Goal: Task Accomplishment & Management: Use online tool/utility

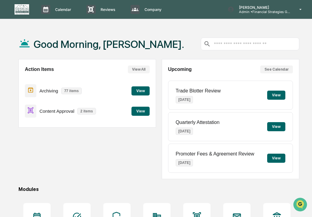
click at [145, 90] on button "View" at bounding box center [140, 90] width 18 height 9
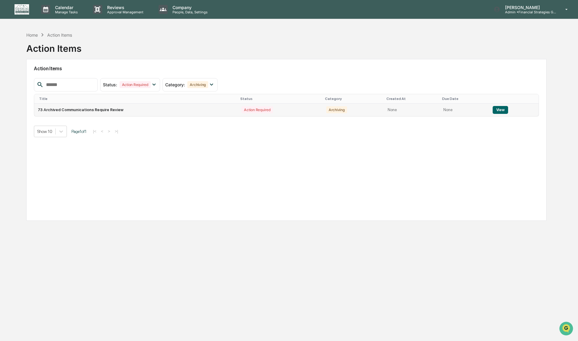
click at [311, 110] on button "View" at bounding box center [499, 110] width 15 height 8
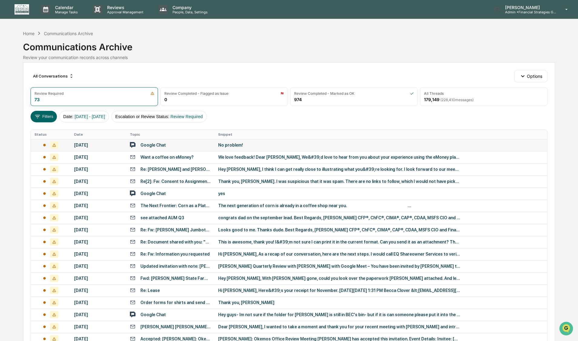
click at [272, 147] on div "No problem!" at bounding box center [339, 144] width 242 height 5
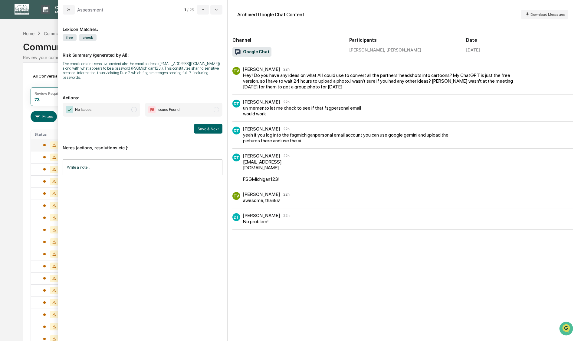
click at [134, 107] on span "modal" at bounding box center [133, 109] width 5 height 5
click at [202, 124] on button "Save & Next" at bounding box center [208, 129] width 28 height 10
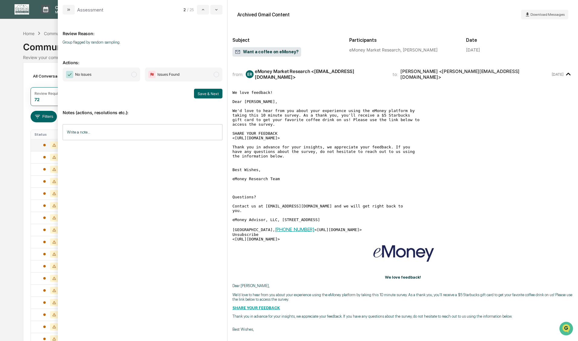
click at [132, 73] on span "modal" at bounding box center [133, 74] width 5 height 5
drag, startPoint x: 191, startPoint y: 90, endPoint x: 201, endPoint y: 93, distance: 9.8
click at [192, 90] on div "Save & Next" at bounding box center [143, 94] width 160 height 10
click at [202, 93] on button "Save & Next" at bounding box center [208, 94] width 28 height 10
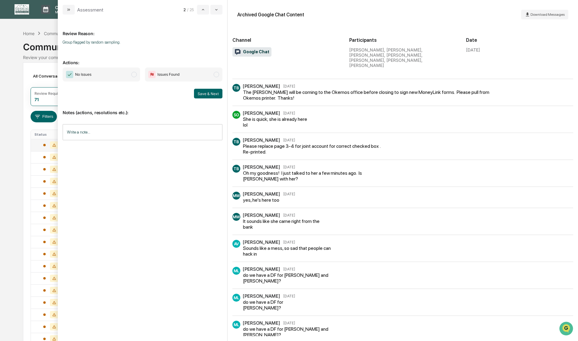
scroll to position [211, 0]
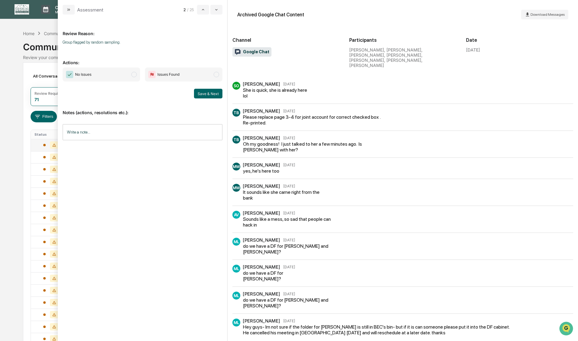
click at [134, 75] on span "modal" at bounding box center [133, 74] width 5 height 5
click at [214, 96] on button "Save & Next" at bounding box center [208, 94] width 28 height 10
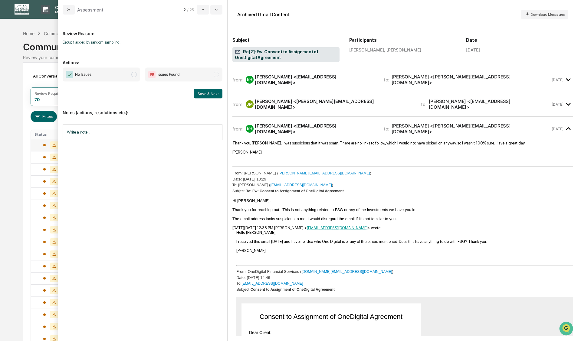
click at [134, 75] on span "modal" at bounding box center [133, 74] width 5 height 5
click at [204, 92] on button "Save & Next" at bounding box center [208, 94] width 28 height 10
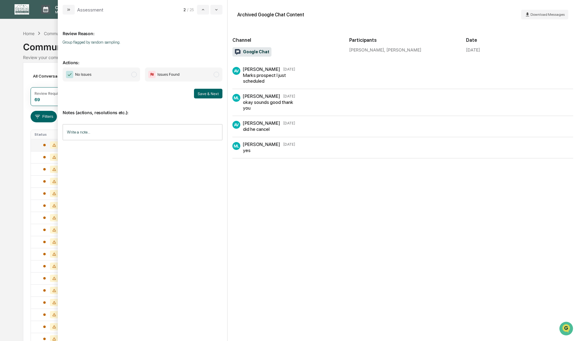
click at [133, 75] on span "modal" at bounding box center [133, 74] width 5 height 5
click at [208, 94] on button "Save & Next" at bounding box center [208, 94] width 28 height 10
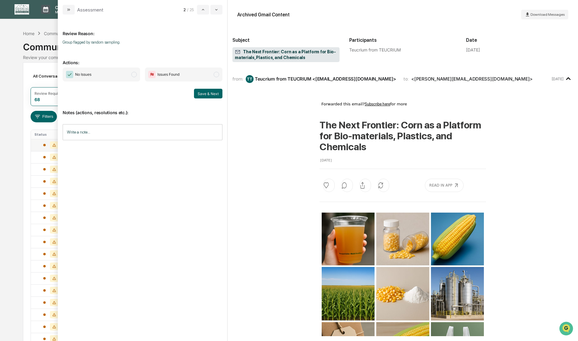
click at [134, 75] on span "modal" at bounding box center [133, 74] width 5 height 5
click at [205, 93] on button "Save & Next" at bounding box center [208, 94] width 28 height 10
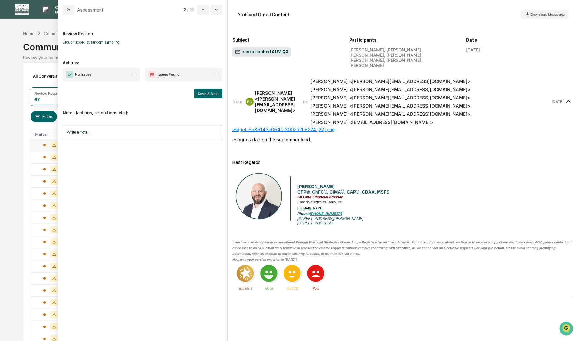
click at [135, 75] on span "modal" at bounding box center [133, 74] width 5 height 5
click at [204, 95] on button "Save & Next" at bounding box center [208, 94] width 28 height 10
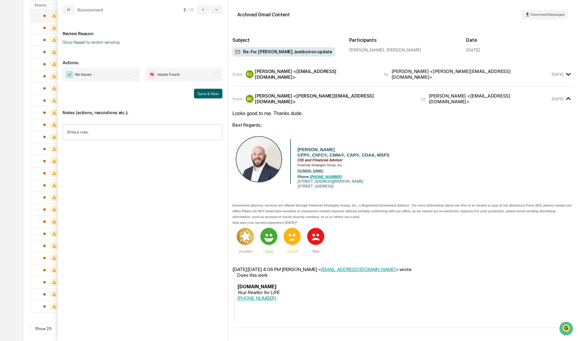
scroll to position [135, 0]
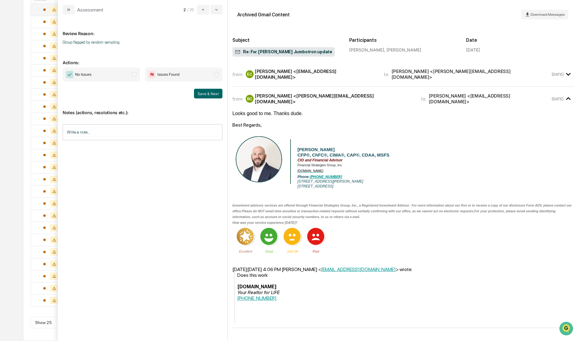
click at [133, 75] on span "modal" at bounding box center [133, 74] width 5 height 5
click at [199, 94] on button "Save & Next" at bounding box center [208, 94] width 28 height 10
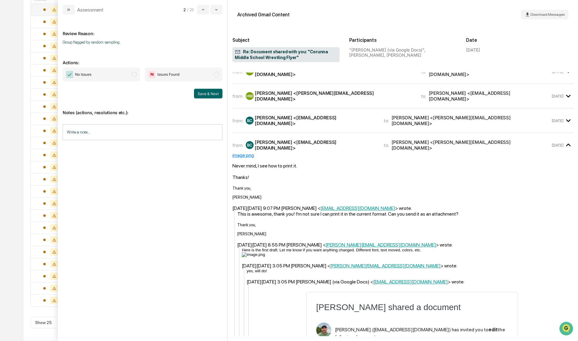
scroll to position [181, 0]
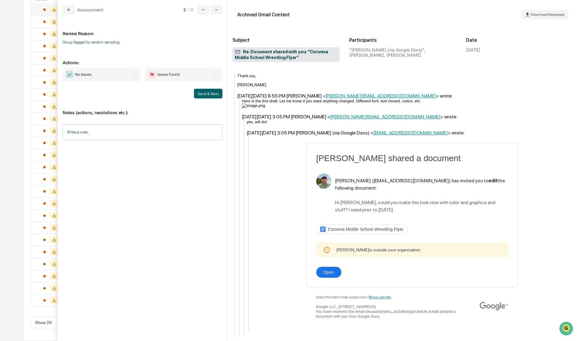
click at [134, 74] on span "modal" at bounding box center [133, 74] width 5 height 5
click at [211, 97] on button "Save & Next" at bounding box center [208, 94] width 28 height 10
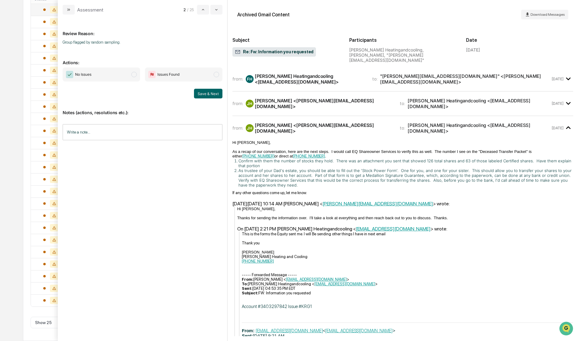
click at [133, 75] on span "modal" at bounding box center [133, 74] width 5 height 5
click at [207, 93] on button "Save & Next" at bounding box center [208, 94] width 28 height 10
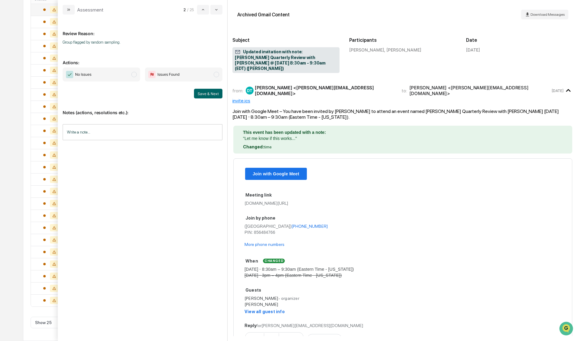
click at [133, 73] on span "modal" at bounding box center [133, 74] width 5 height 5
click at [198, 93] on button "Save & Next" at bounding box center [208, 94] width 28 height 10
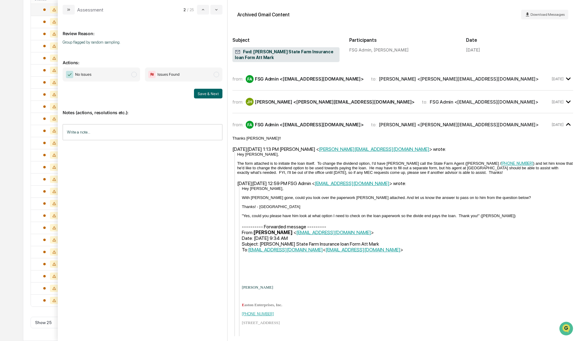
click at [131, 74] on span "No Issues" at bounding box center [101, 74] width 77 height 14
click at [190, 89] on div "Save & Next" at bounding box center [143, 94] width 160 height 10
click at [200, 93] on button "Save & Next" at bounding box center [208, 94] width 28 height 10
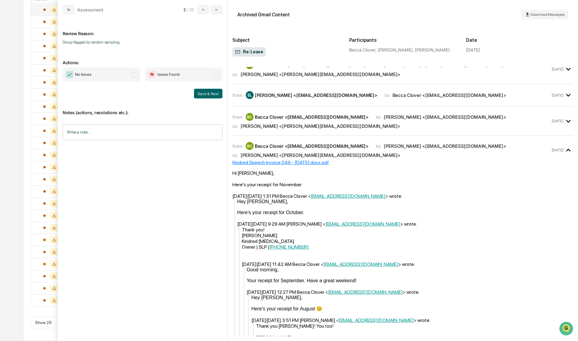
scroll to position [121, 0]
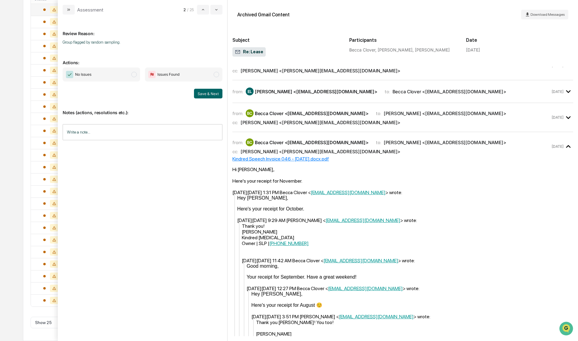
click at [134, 75] on span "modal" at bounding box center [133, 74] width 5 height 5
click at [201, 92] on button "Save & Next" at bounding box center [208, 94] width 28 height 10
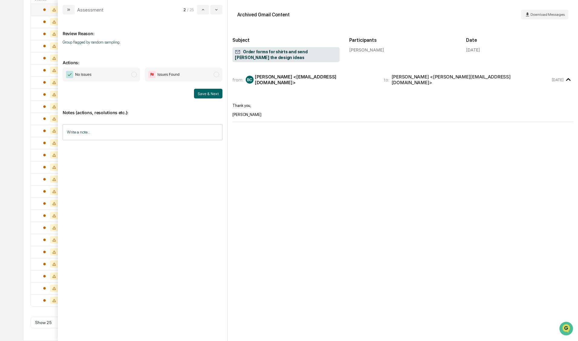
click at [133, 76] on span "modal" at bounding box center [133, 74] width 5 height 5
click at [200, 91] on button "Save & Next" at bounding box center [208, 94] width 28 height 10
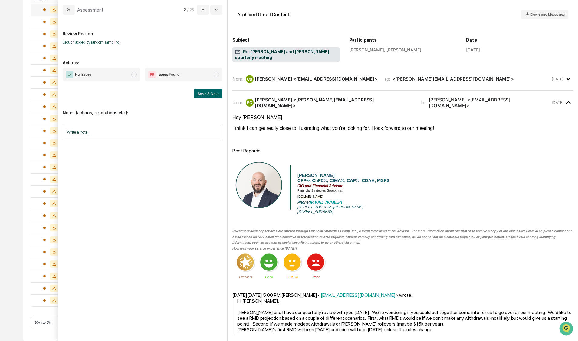
click at [134, 74] on span "modal" at bounding box center [133, 74] width 5 height 5
click at [208, 97] on button "Save & Next" at bounding box center [208, 94] width 28 height 10
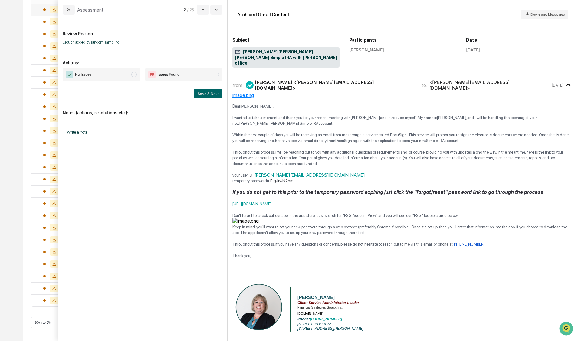
click at [133, 75] on span "modal" at bounding box center [133, 74] width 5 height 5
click at [200, 94] on button "Save & Next" at bounding box center [208, 94] width 28 height 10
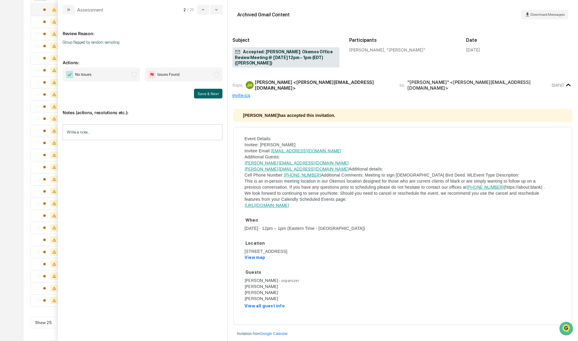
click at [134, 75] on span "modal" at bounding box center [133, 74] width 5 height 5
click at [206, 93] on button "Save & Next" at bounding box center [208, 94] width 28 height 10
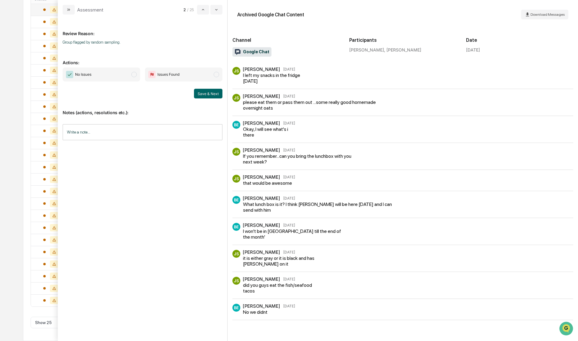
click at [134, 76] on span "modal" at bounding box center [133, 74] width 5 height 5
click at [207, 96] on button "Save & Next" at bounding box center [208, 94] width 28 height 10
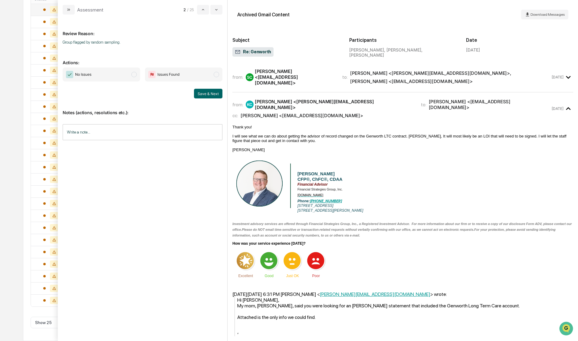
click at [134, 75] on span "modal" at bounding box center [133, 74] width 5 height 5
click at [206, 94] on button "Save & Next" at bounding box center [208, 94] width 28 height 10
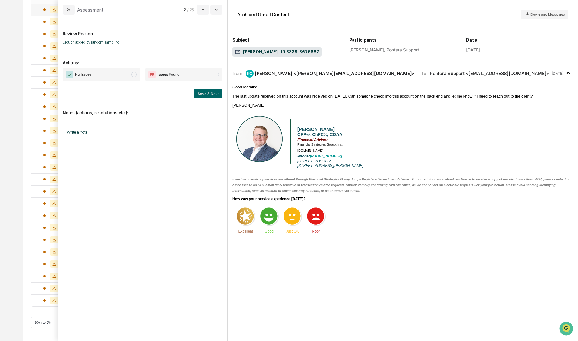
click at [134, 75] on span "modal" at bounding box center [133, 74] width 5 height 5
click at [199, 93] on button "Save & Next" at bounding box center [208, 94] width 28 height 10
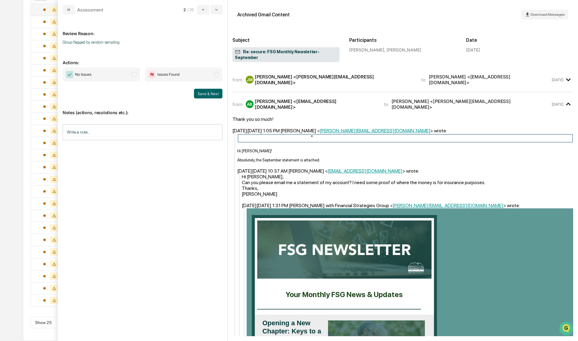
click at [135, 76] on span "modal" at bounding box center [133, 74] width 5 height 5
click at [201, 92] on button "Save & Next" at bounding box center [208, 94] width 28 height 10
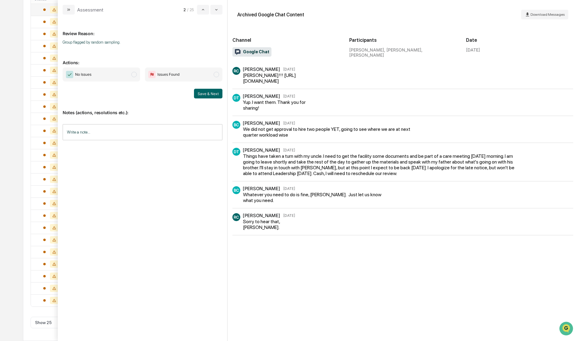
click at [132, 75] on span "modal" at bounding box center [133, 74] width 5 height 5
click at [205, 94] on button "Save & Next" at bounding box center [208, 94] width 28 height 10
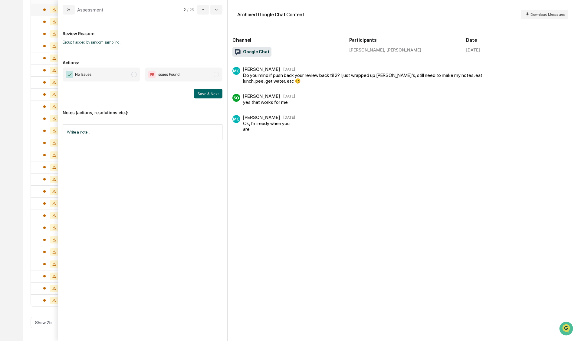
click at [132, 72] on span "No Issues" at bounding box center [101, 74] width 77 height 14
click at [209, 92] on button "Save & Next" at bounding box center [208, 94] width 28 height 10
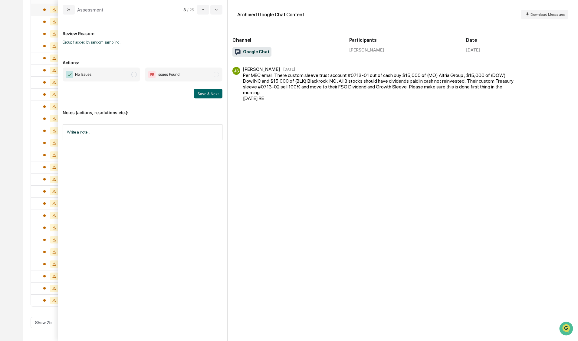
click at [132, 75] on span "modal" at bounding box center [133, 74] width 5 height 5
click at [204, 93] on button "Save & Next" at bounding box center [208, 94] width 28 height 10
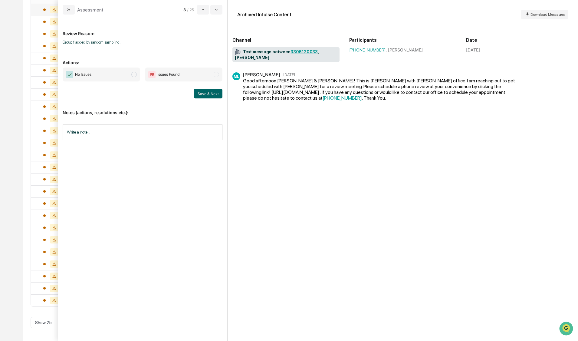
click at [134, 75] on span "modal" at bounding box center [133, 74] width 5 height 5
click at [202, 92] on button "Save & Next" at bounding box center [208, 94] width 28 height 10
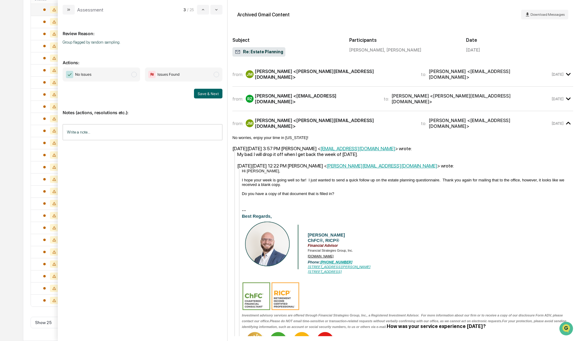
click at [132, 75] on span "modal" at bounding box center [133, 74] width 5 height 5
click at [198, 95] on button "Save & Next" at bounding box center [208, 94] width 28 height 10
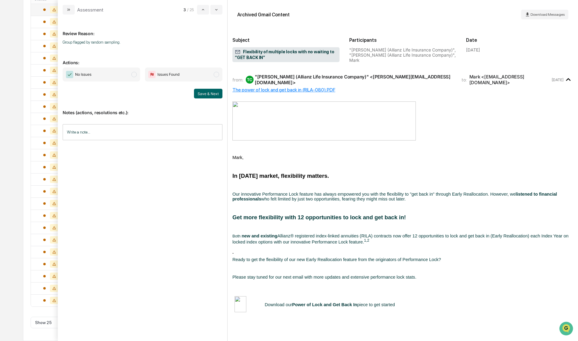
click at [134, 76] on span "modal" at bounding box center [133, 74] width 5 height 5
click at [207, 93] on button "Save & Next" at bounding box center [208, 94] width 28 height 10
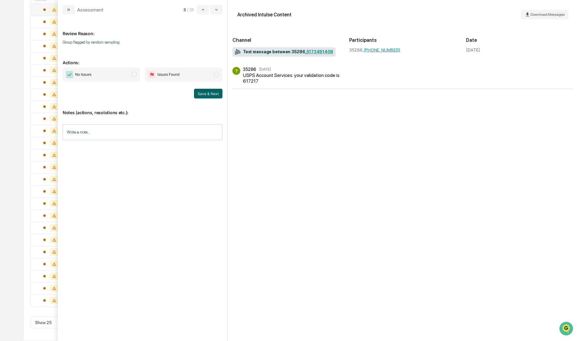
click at [135, 74] on span "modal" at bounding box center [133, 74] width 5 height 5
click at [200, 93] on button "Save & Next" at bounding box center [208, 94] width 28 height 10
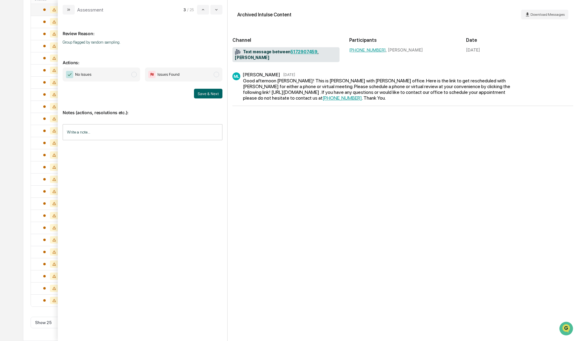
click at [135, 73] on span "modal" at bounding box center [133, 74] width 5 height 5
click at [211, 96] on button "Save & Next" at bounding box center [208, 94] width 28 height 10
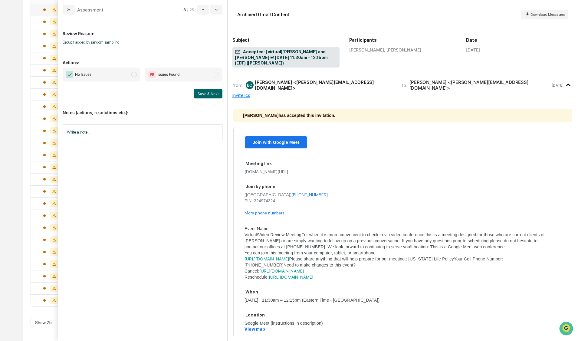
click at [134, 74] on span "modal" at bounding box center [133, 74] width 5 height 5
click at [207, 94] on button "Save & Next" at bounding box center [208, 94] width 28 height 10
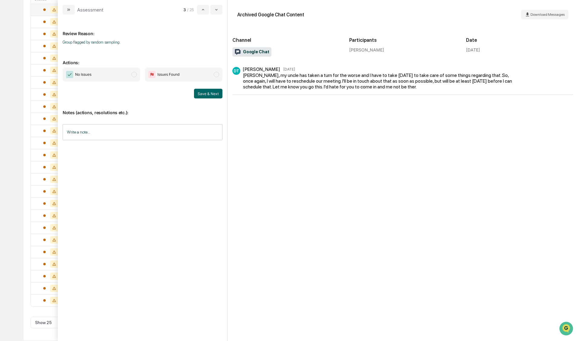
click at [135, 73] on span "modal" at bounding box center [133, 74] width 5 height 5
click at [205, 96] on button "Save & Next" at bounding box center [208, 94] width 28 height 10
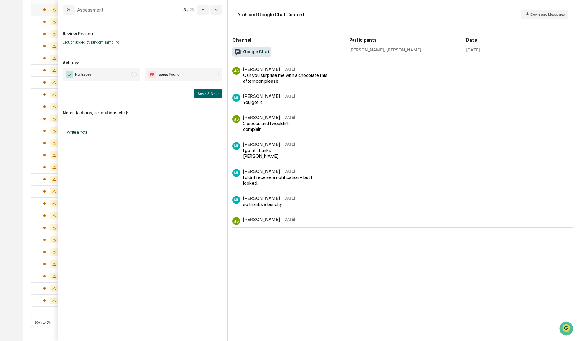
click at [135, 74] on span "modal" at bounding box center [133, 74] width 5 height 5
click at [200, 93] on button "Save & Next" at bounding box center [208, 94] width 28 height 10
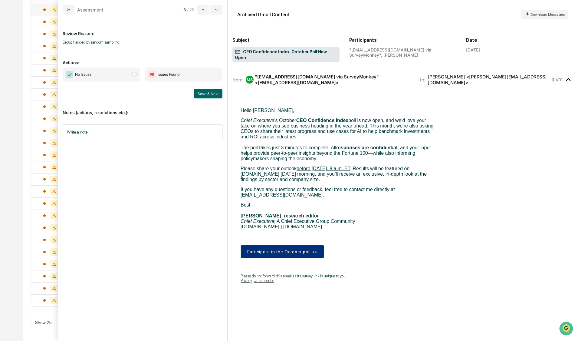
click at [134, 75] on span "modal" at bounding box center [133, 74] width 5 height 5
click at [201, 93] on button "Save & Next" at bounding box center [208, 94] width 28 height 10
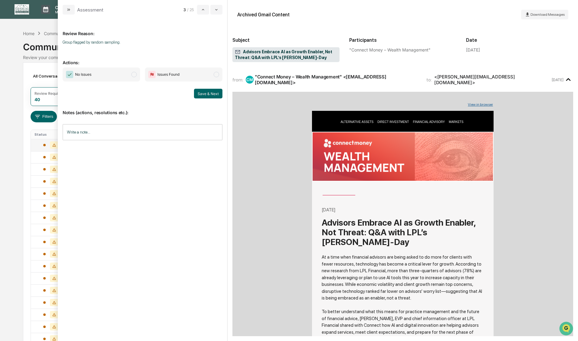
click at [133, 75] on span "modal" at bounding box center [133, 74] width 5 height 5
click at [203, 91] on button "Save & Next" at bounding box center [208, 94] width 28 height 10
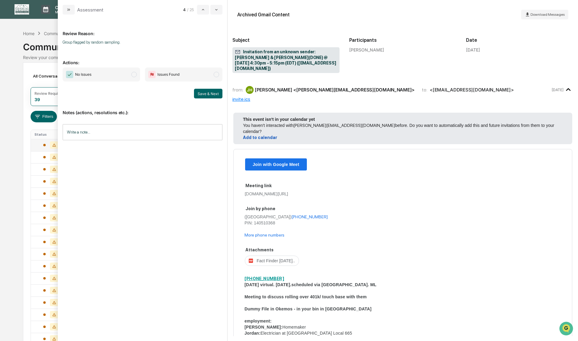
click at [134, 74] on span "modal" at bounding box center [133, 74] width 5 height 5
click at [207, 93] on button "Save & Next" at bounding box center [208, 94] width 28 height 10
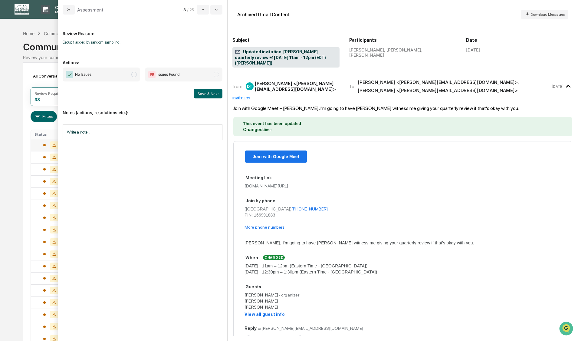
click at [134, 75] on span "modal" at bounding box center [133, 74] width 5 height 5
click at [203, 94] on button "Save & Next" at bounding box center [208, 94] width 28 height 10
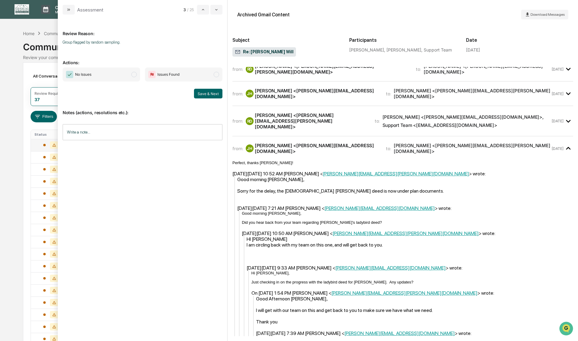
scroll to position [363, 0]
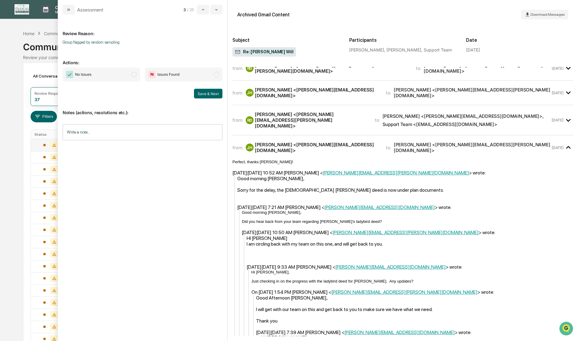
click at [133, 75] on span "modal" at bounding box center [133, 74] width 5 height 5
click at [203, 94] on button "Save & Next" at bounding box center [208, 94] width 28 height 10
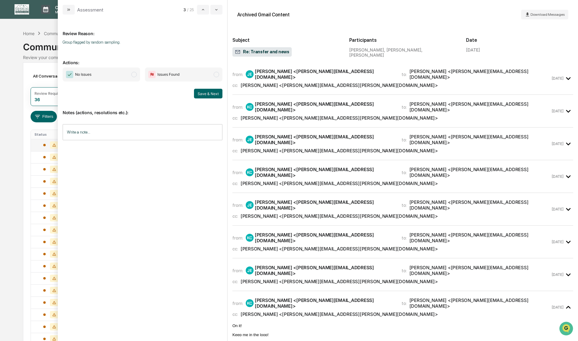
click at [134, 75] on span "modal" at bounding box center [133, 74] width 5 height 5
click at [208, 92] on button "Save & Next" at bounding box center [208, 94] width 28 height 10
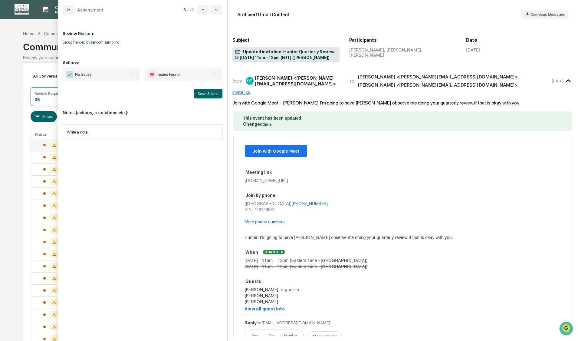
click at [133, 74] on span "modal" at bounding box center [133, 74] width 5 height 5
click at [203, 93] on button "Save & Next" at bounding box center [208, 94] width 28 height 10
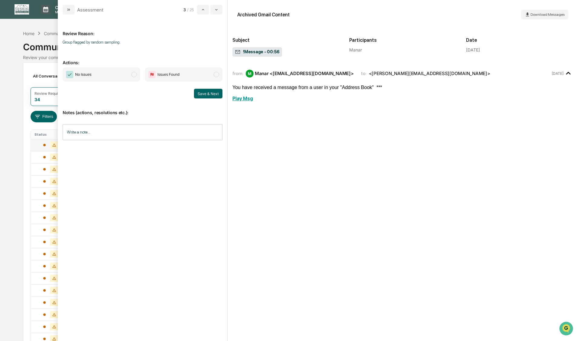
click at [134, 73] on span "modal" at bounding box center [133, 74] width 5 height 5
click at [206, 94] on button "Save & Next" at bounding box center [208, 94] width 28 height 10
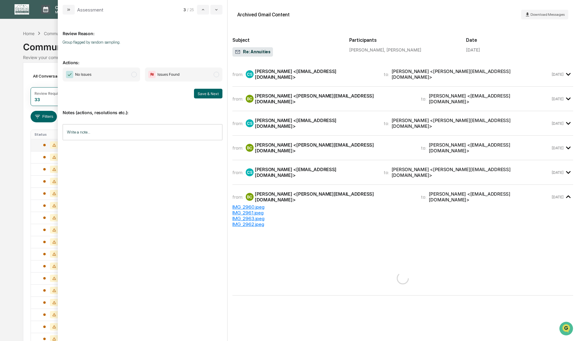
drag, startPoint x: 132, startPoint y: 73, endPoint x: 135, endPoint y: 75, distance: 3.2
click at [132, 73] on span "modal" at bounding box center [133, 74] width 5 height 5
click at [198, 93] on button "Save & Next" at bounding box center [208, 94] width 28 height 10
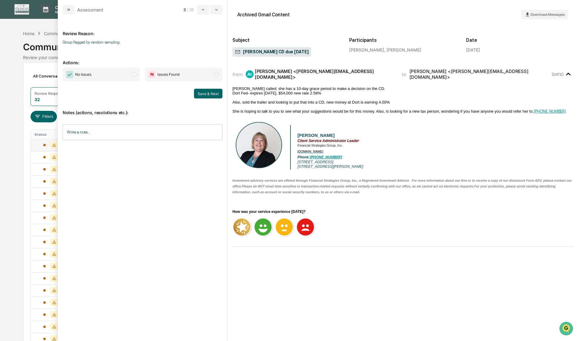
click at [133, 74] on span "modal" at bounding box center [133, 74] width 5 height 5
click at [201, 92] on button "Save & Next" at bounding box center [208, 94] width 28 height 10
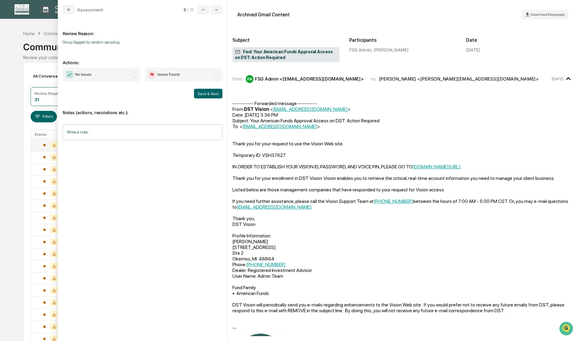
click at [133, 75] on span "modal" at bounding box center [133, 74] width 5 height 5
click at [197, 93] on button "Save & Next" at bounding box center [208, 94] width 28 height 10
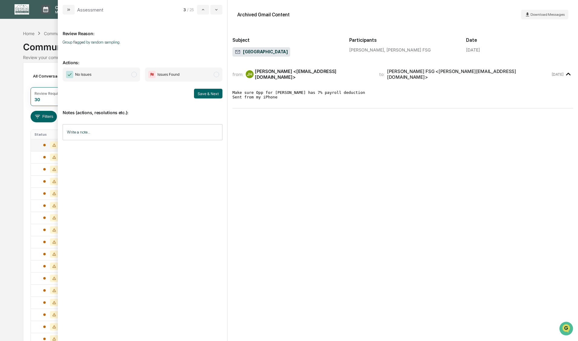
click at [132, 74] on span "modal" at bounding box center [133, 74] width 5 height 5
click at [202, 92] on button "Save & Next" at bounding box center [208, 94] width 28 height 10
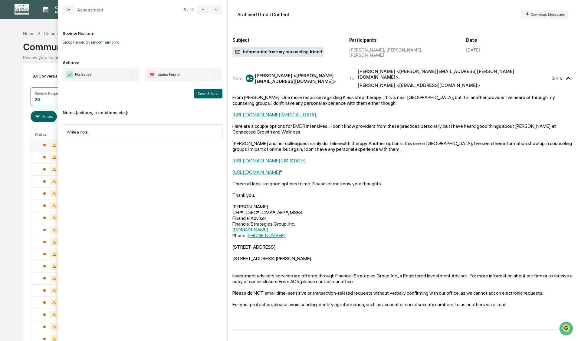
click at [135, 74] on span "modal" at bounding box center [133, 74] width 5 height 5
click at [197, 91] on button "Save & Next" at bounding box center [208, 94] width 28 height 10
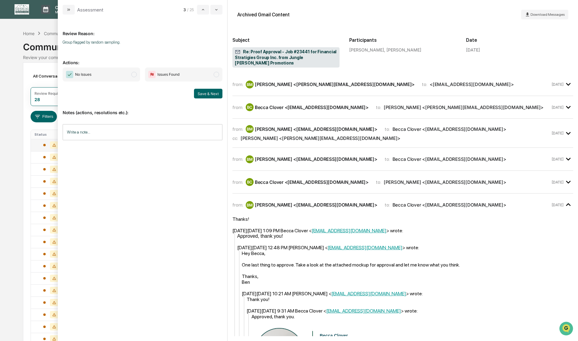
click at [133, 74] on span "modal" at bounding box center [133, 74] width 5 height 5
click at [196, 91] on button "Save & Next" at bounding box center [208, 94] width 28 height 10
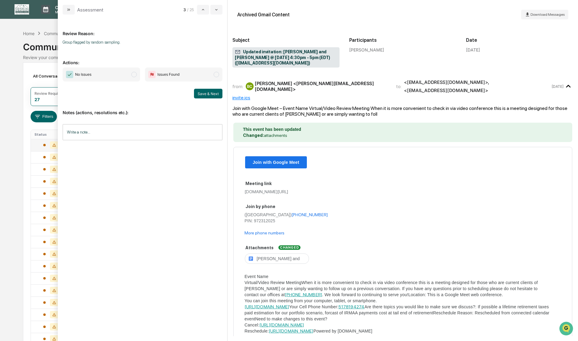
click at [132, 73] on span "modal" at bounding box center [133, 74] width 5 height 5
click at [206, 94] on button "Save & Next" at bounding box center [208, 94] width 28 height 10
click at [135, 75] on span "modal" at bounding box center [133, 74] width 5 height 5
click at [206, 95] on button "Save & Next" at bounding box center [208, 94] width 28 height 10
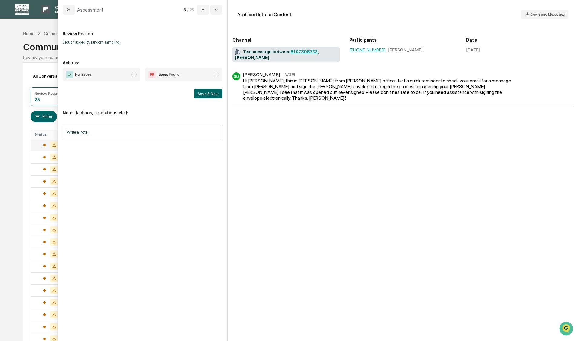
click at [134, 75] on span "modal" at bounding box center [133, 74] width 5 height 5
click at [208, 95] on button "Save & Next" at bounding box center [208, 94] width 28 height 10
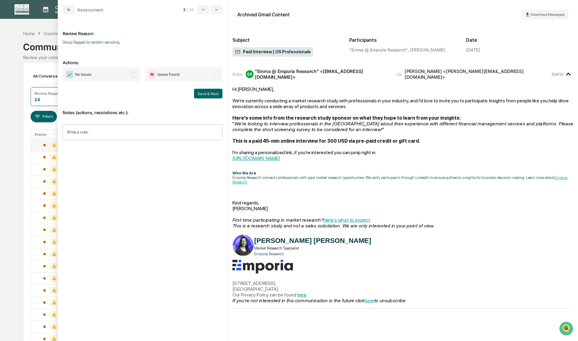
click at [134, 75] on span "modal" at bounding box center [133, 74] width 5 height 5
click at [203, 93] on button "Save & Next" at bounding box center [208, 94] width 28 height 10
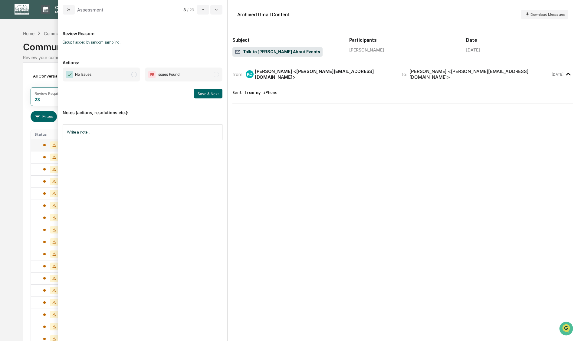
click at [132, 74] on span "modal" at bounding box center [133, 74] width 5 height 5
click at [206, 93] on button "Save & Next" at bounding box center [208, 94] width 28 height 10
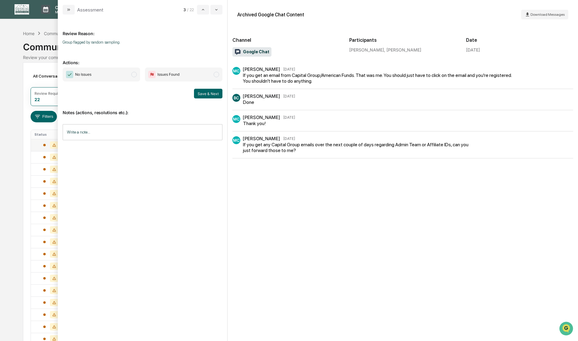
click at [134, 76] on span "modal" at bounding box center [133, 74] width 5 height 5
click at [207, 95] on button "Save & Next" at bounding box center [208, 94] width 28 height 10
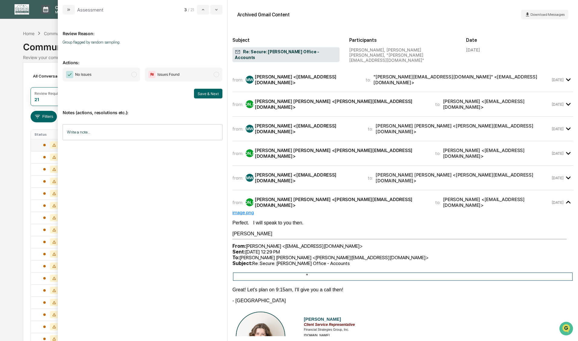
click at [134, 73] on span "modal" at bounding box center [133, 74] width 5 height 5
click at [206, 93] on button "Save & Next" at bounding box center [208, 94] width 28 height 10
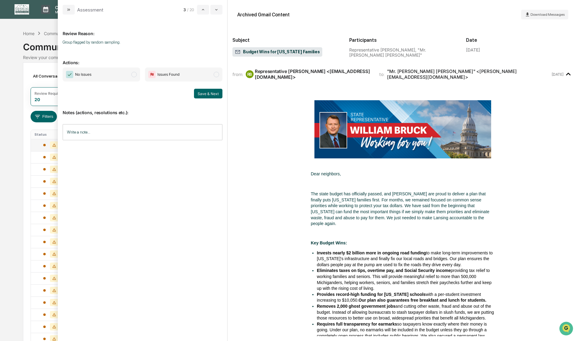
click at [134, 75] on span "modal" at bounding box center [133, 74] width 5 height 5
click at [203, 96] on button "Save & Next" at bounding box center [208, 94] width 28 height 10
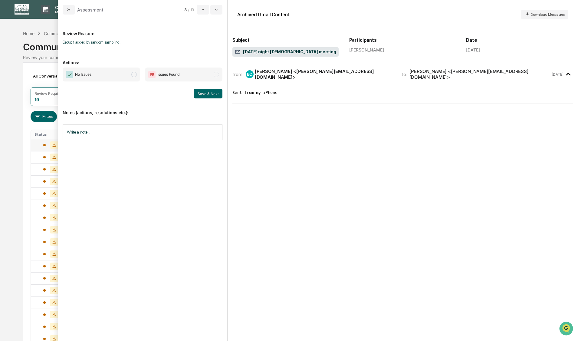
click at [132, 73] on span "modal" at bounding box center [133, 74] width 5 height 5
click at [206, 94] on button "Save & Next" at bounding box center [208, 94] width 28 height 10
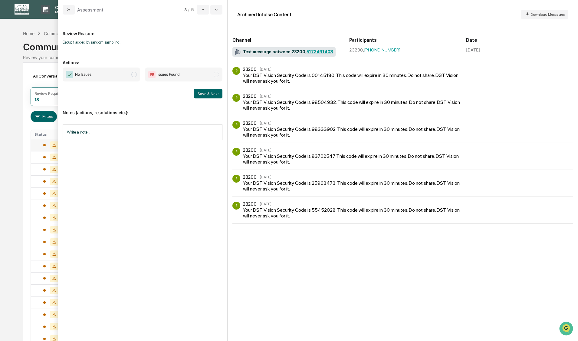
click at [134, 73] on span "modal" at bounding box center [133, 74] width 5 height 5
click at [215, 93] on button "Save & Next" at bounding box center [208, 94] width 28 height 10
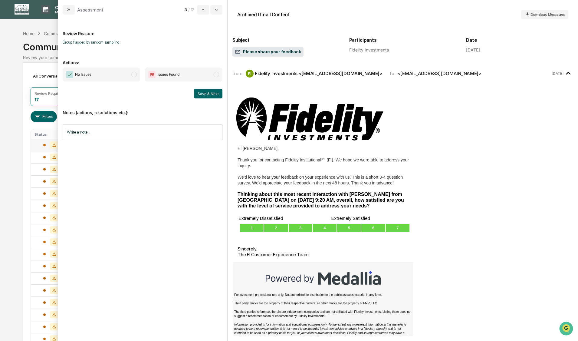
click at [134, 74] on span "modal" at bounding box center [133, 74] width 5 height 5
click at [208, 94] on button "Save & Next" at bounding box center [208, 94] width 28 height 10
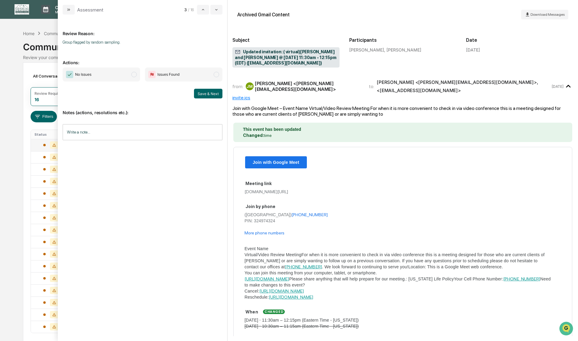
click at [133, 75] on span "modal" at bounding box center [133, 74] width 5 height 5
click at [203, 92] on button "Save & Next" at bounding box center [208, 94] width 28 height 10
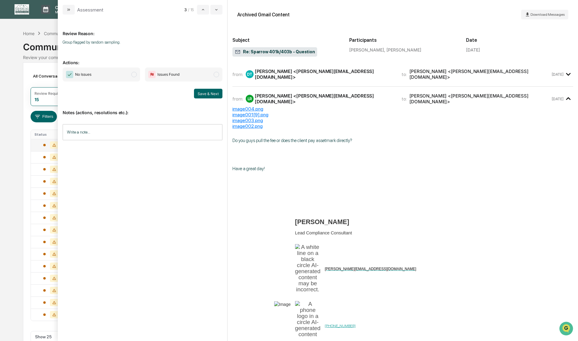
click at [135, 75] on span "modal" at bounding box center [133, 74] width 5 height 5
click at [205, 93] on button "Save & Next" at bounding box center [208, 94] width 28 height 10
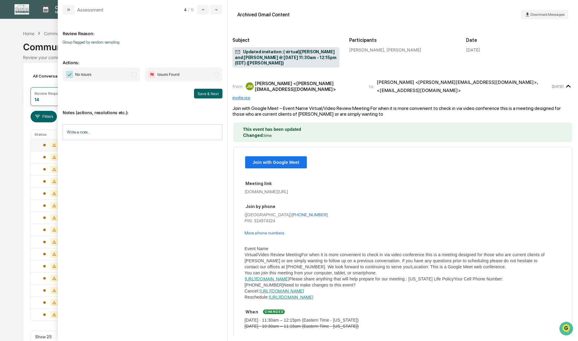
click at [132, 75] on span "modal" at bounding box center [133, 74] width 5 height 5
click at [212, 92] on button "Save & Next" at bounding box center [208, 94] width 28 height 10
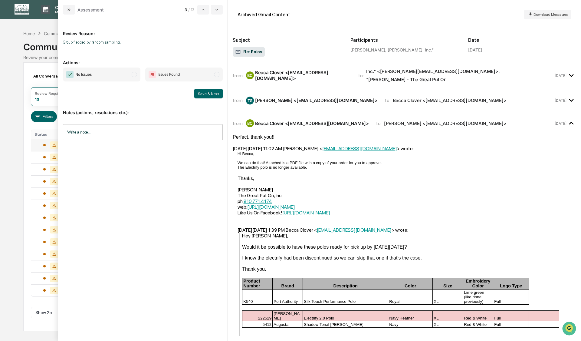
click at [134, 74] on span "modal" at bounding box center [134, 74] width 5 height 5
click at [201, 92] on button "Save & Next" at bounding box center [208, 94] width 28 height 10
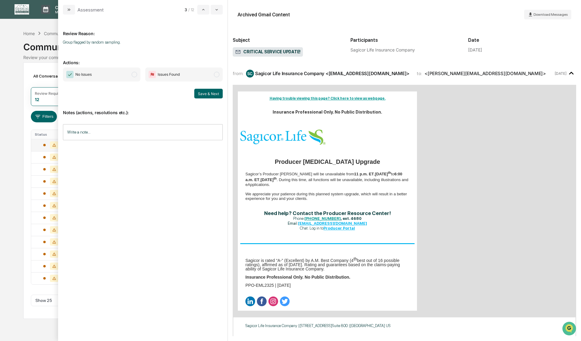
click at [132, 74] on span "modal" at bounding box center [134, 74] width 5 height 5
click at [206, 93] on button "Save & Next" at bounding box center [208, 94] width 28 height 10
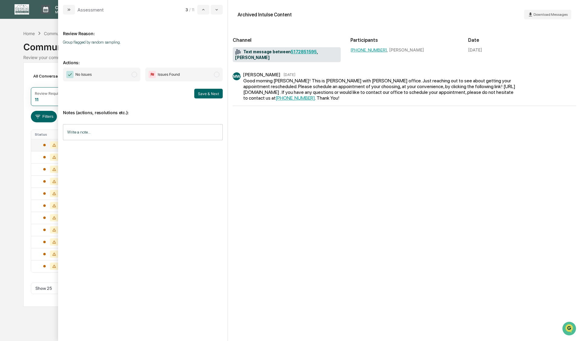
click at [133, 75] on span "modal" at bounding box center [134, 74] width 5 height 5
click at [204, 95] on button "Save & Next" at bounding box center [208, 94] width 28 height 10
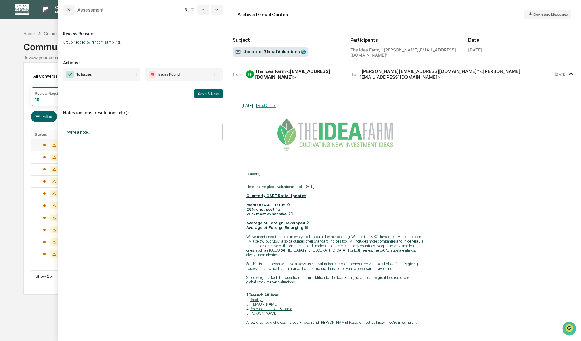
click at [134, 75] on span "modal" at bounding box center [134, 74] width 5 height 5
drag, startPoint x: 202, startPoint y: 93, endPoint x: 196, endPoint y: 94, distance: 6.2
click at [202, 93] on button "Save & Next" at bounding box center [208, 94] width 28 height 10
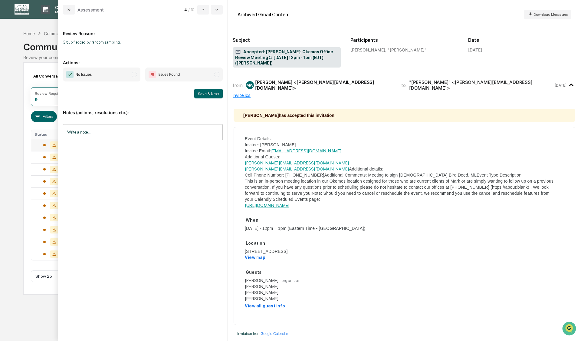
click at [134, 74] on span "modal" at bounding box center [134, 74] width 5 height 5
click at [203, 92] on button "Save & Next" at bounding box center [208, 94] width 28 height 10
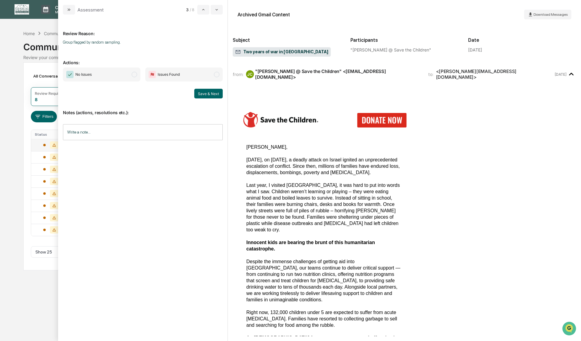
click at [133, 75] on span "modal" at bounding box center [134, 74] width 5 height 5
click at [204, 92] on button "Save & Next" at bounding box center [208, 94] width 28 height 10
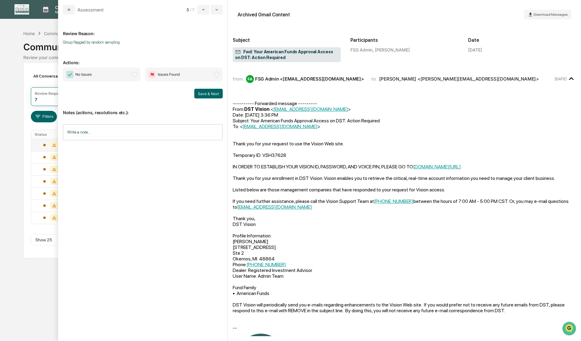
click at [132, 74] on span "modal" at bounding box center [134, 74] width 5 height 5
click at [207, 95] on button "Save & Next" at bounding box center [208, 94] width 28 height 10
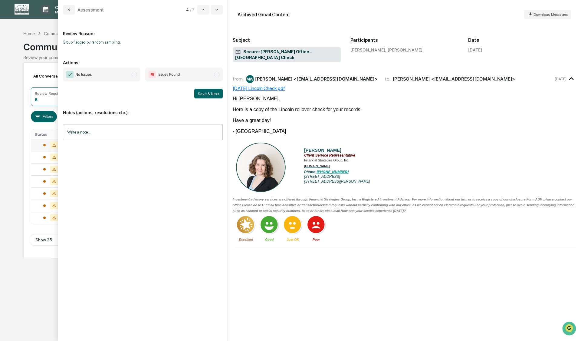
click at [135, 75] on span "modal" at bounding box center [134, 74] width 5 height 5
click at [204, 93] on button "Save & Next" at bounding box center [208, 94] width 28 height 10
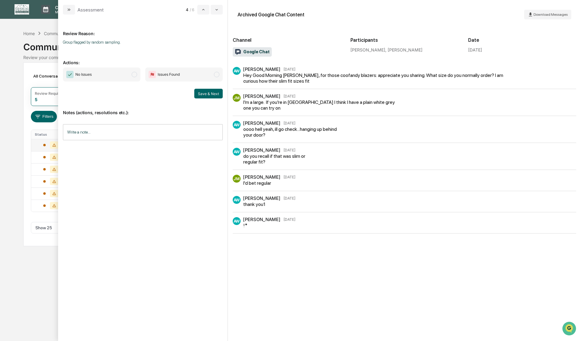
click at [135, 75] on span "modal" at bounding box center [134, 74] width 5 height 5
click at [200, 93] on button "Save & Next" at bounding box center [208, 94] width 28 height 10
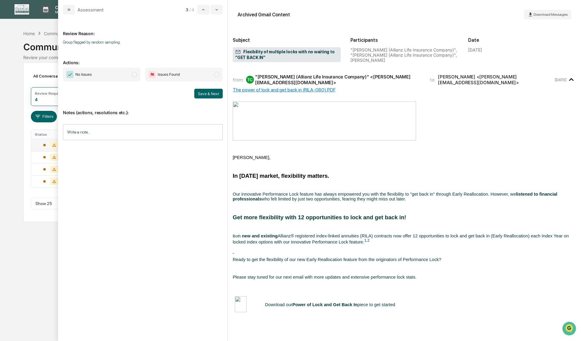
click at [135, 74] on span "modal" at bounding box center [134, 74] width 5 height 5
click at [205, 94] on button "Save & Next" at bounding box center [208, 94] width 28 height 10
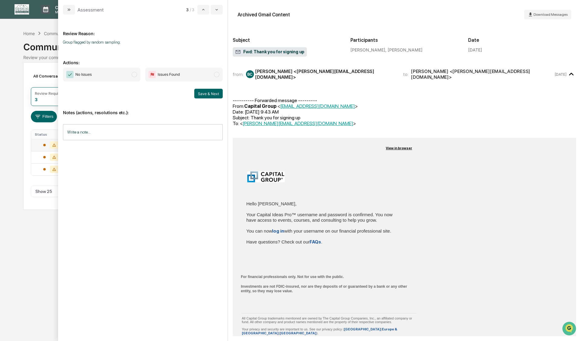
click at [135, 74] on span "modal" at bounding box center [134, 74] width 5 height 5
click at [202, 95] on button "Save & Next" at bounding box center [208, 94] width 28 height 10
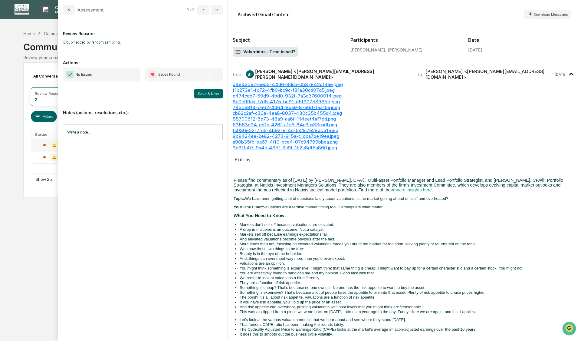
click at [136, 75] on span "modal" at bounding box center [134, 74] width 5 height 5
click at [204, 93] on button "Save & Next" at bounding box center [208, 94] width 28 height 10
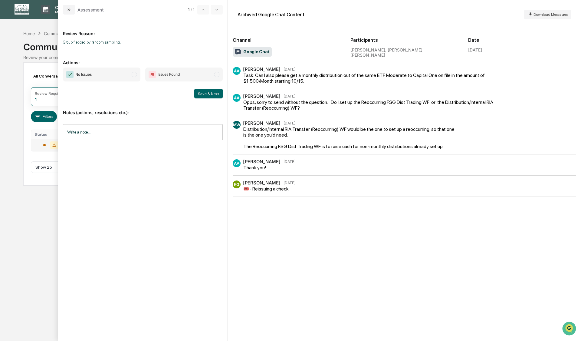
click at [134, 74] on span "modal" at bounding box center [134, 74] width 5 height 5
click at [204, 94] on button "Save & Next" at bounding box center [208, 94] width 28 height 10
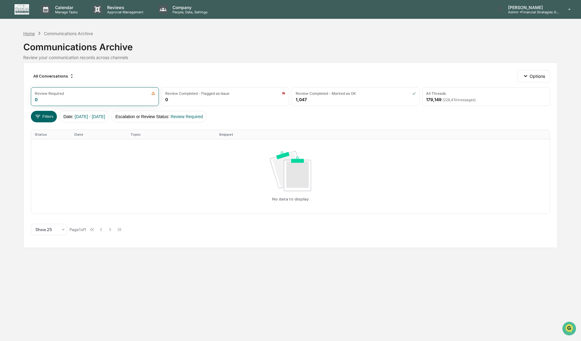
click at [31, 34] on div "Home" at bounding box center [28, 33] width 11 height 5
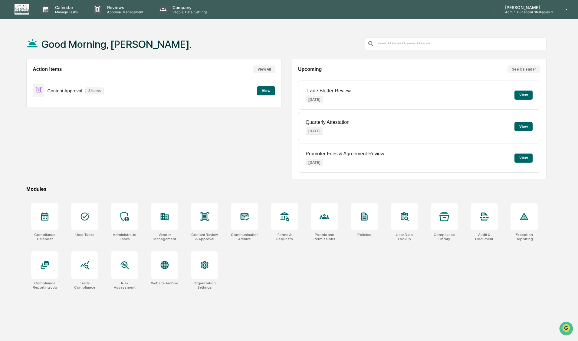
click at [261, 91] on button "View" at bounding box center [266, 90] width 18 height 9
